Goal: Find specific page/section: Find specific page/section

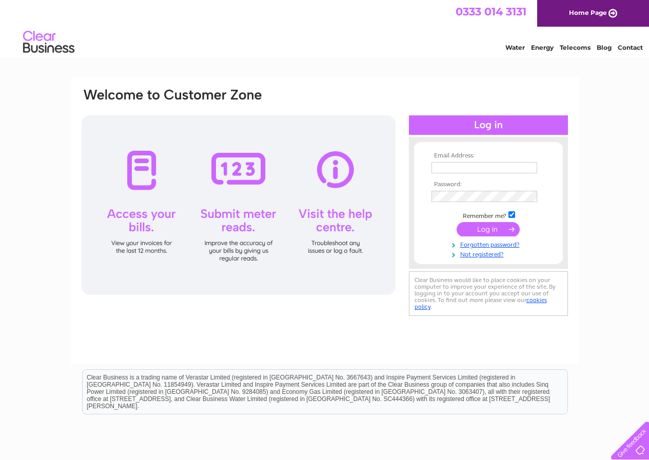
type input "ian@pressure-test-limited.co.uk"
click at [480, 231] on input "submit" at bounding box center [488, 229] width 63 height 14
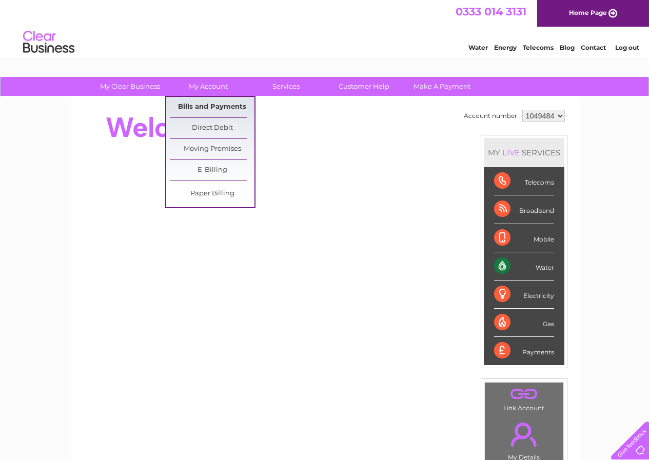
click at [223, 106] on link "Bills and Payments" at bounding box center [212, 107] width 85 height 21
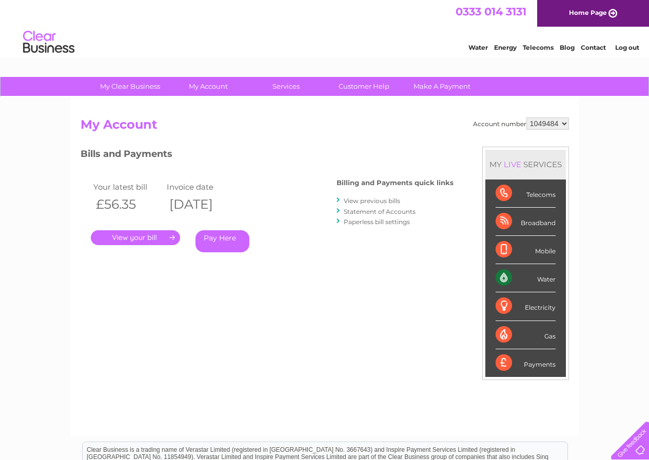
click at [384, 201] on link "View previous bills" at bounding box center [372, 201] width 56 height 8
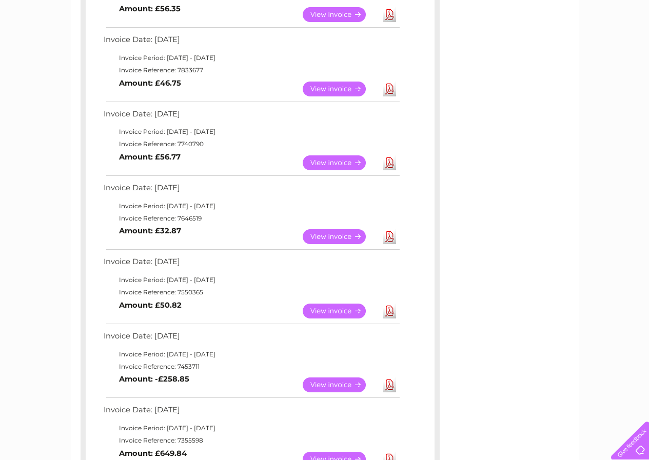
scroll to position [359, 0]
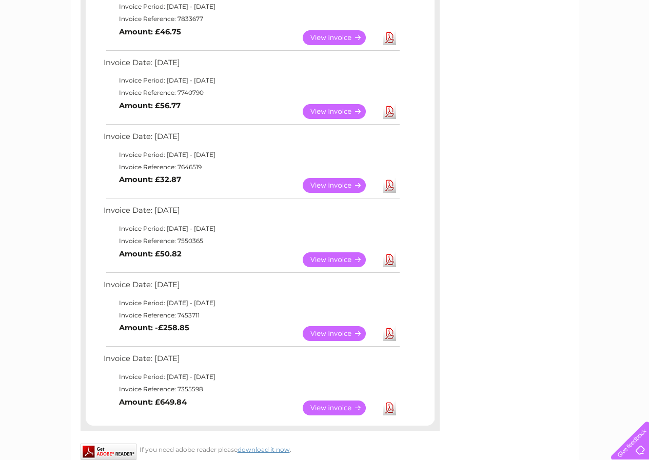
click at [323, 258] on link "View" at bounding box center [340, 260] width 75 height 15
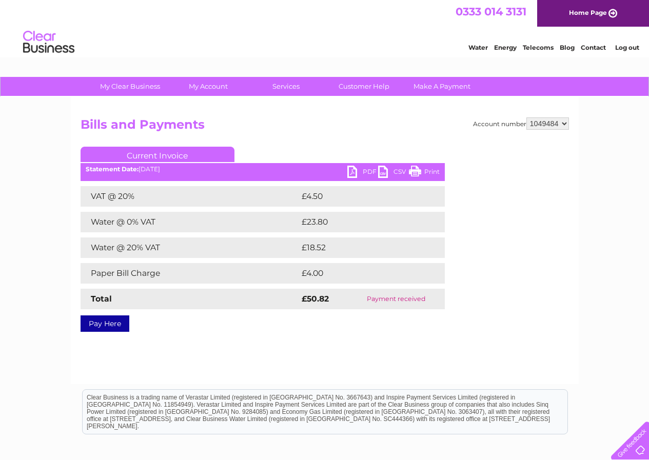
click at [431, 172] on link "Print" at bounding box center [424, 173] width 31 height 15
